Goal: Check status: Verify the current state of an ongoing process or item

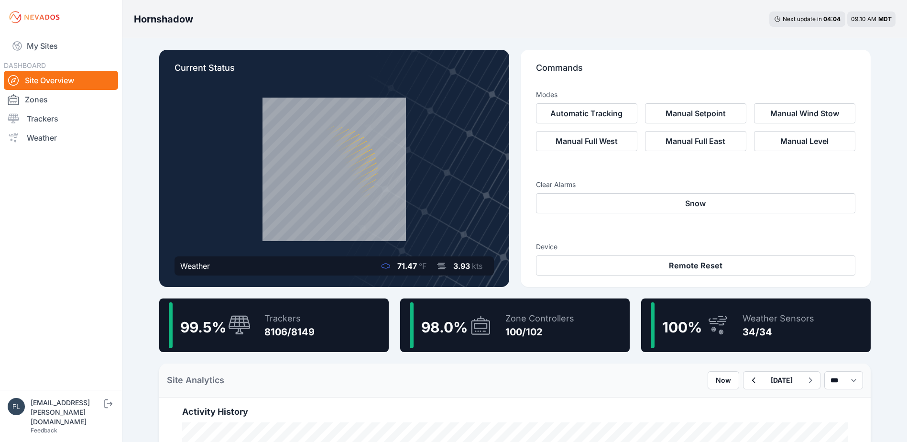
click at [286, 334] on div "8106/8149" at bounding box center [289, 331] width 50 height 13
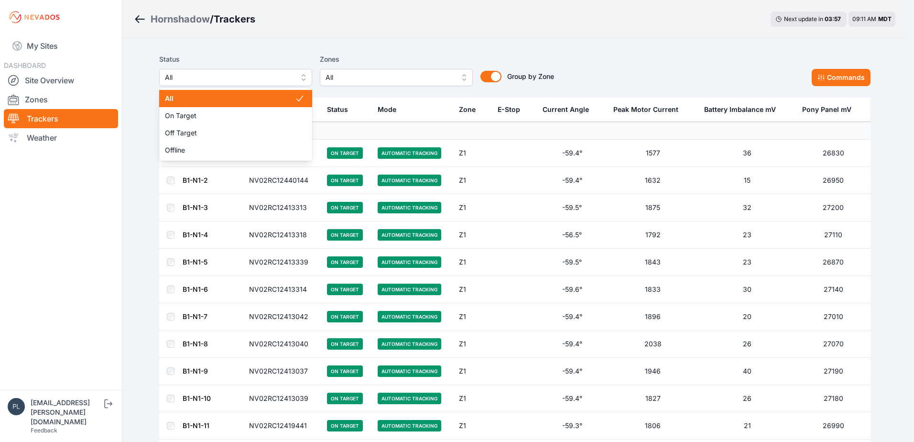
click at [296, 80] on button "All" at bounding box center [235, 77] width 153 height 17
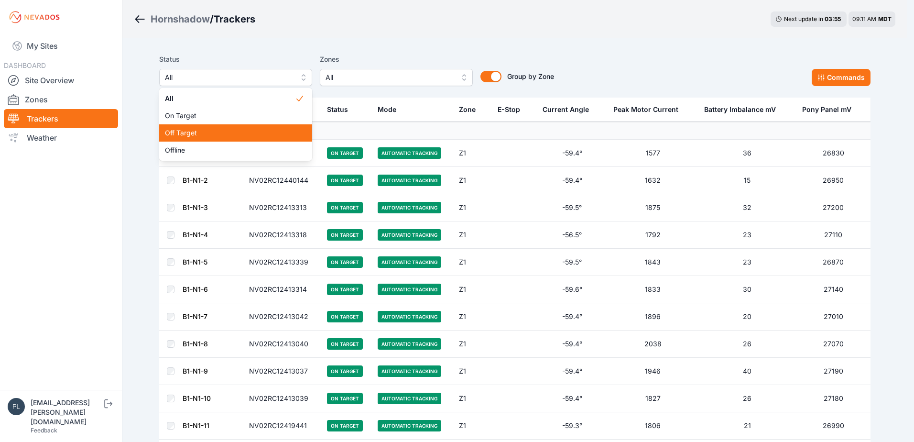
click at [258, 141] on div "Off Target" at bounding box center [235, 132] width 153 height 17
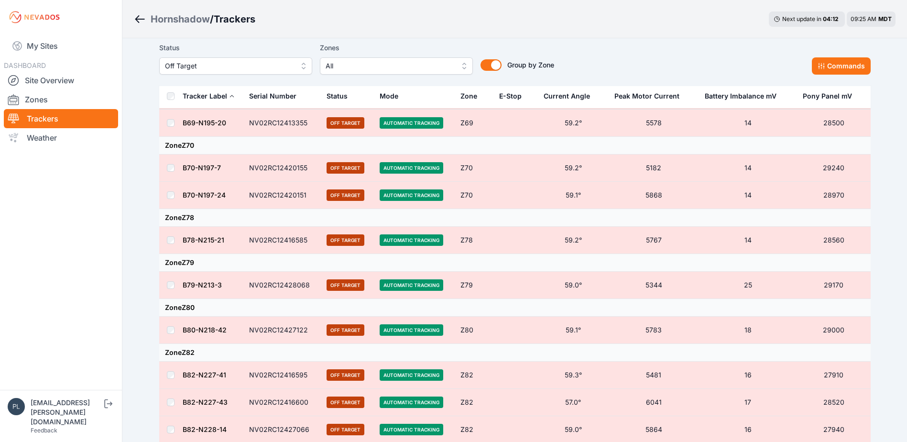
scroll to position [1852, 0]
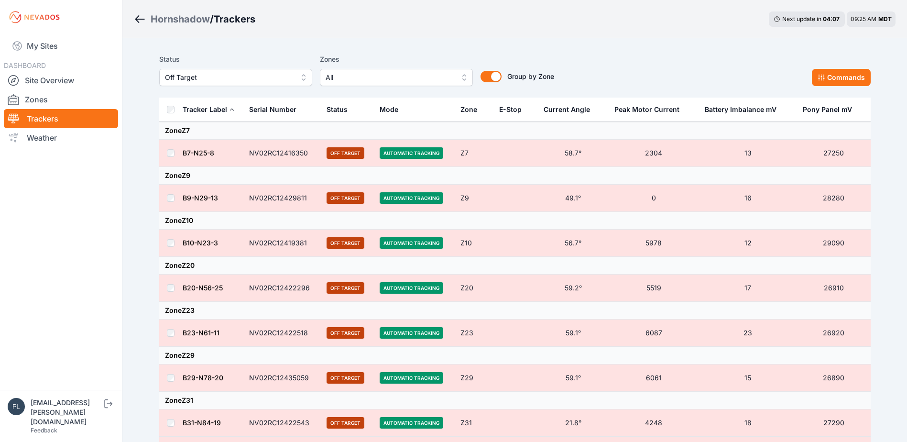
scroll to position [1852, 0]
